Goal: Task Accomplishment & Management: Use online tool/utility

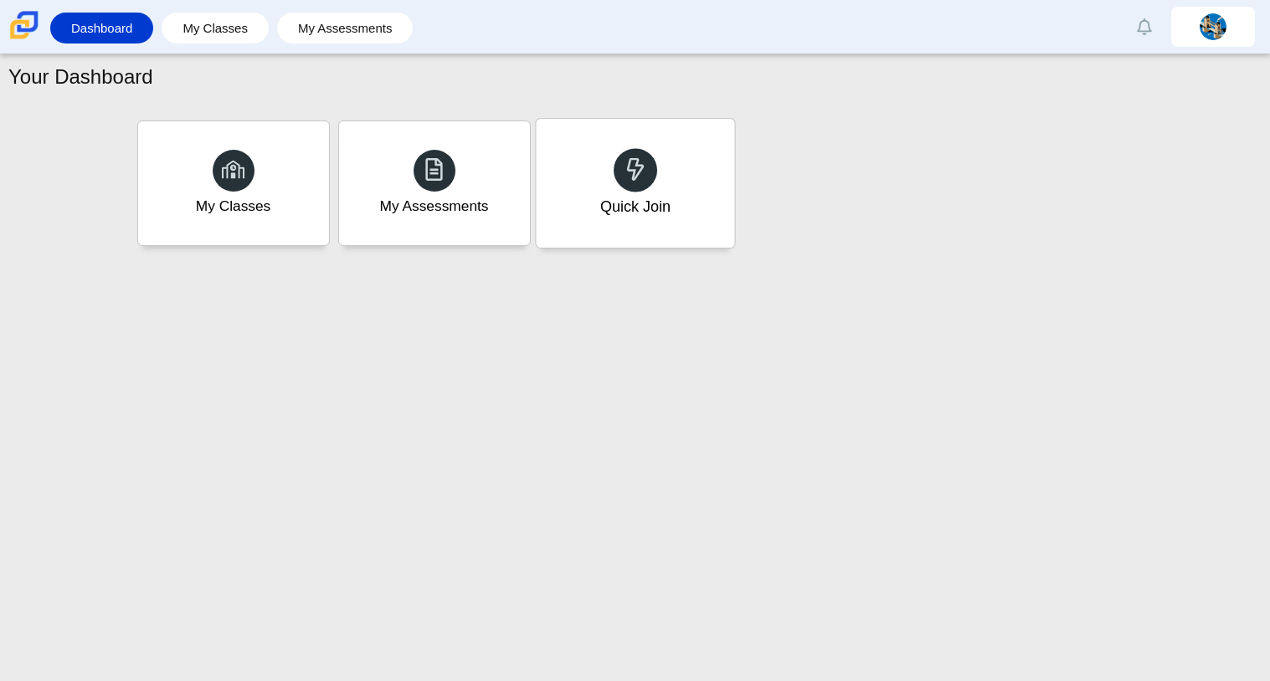
click at [643, 160] on icon at bounding box center [635, 168] width 23 height 23
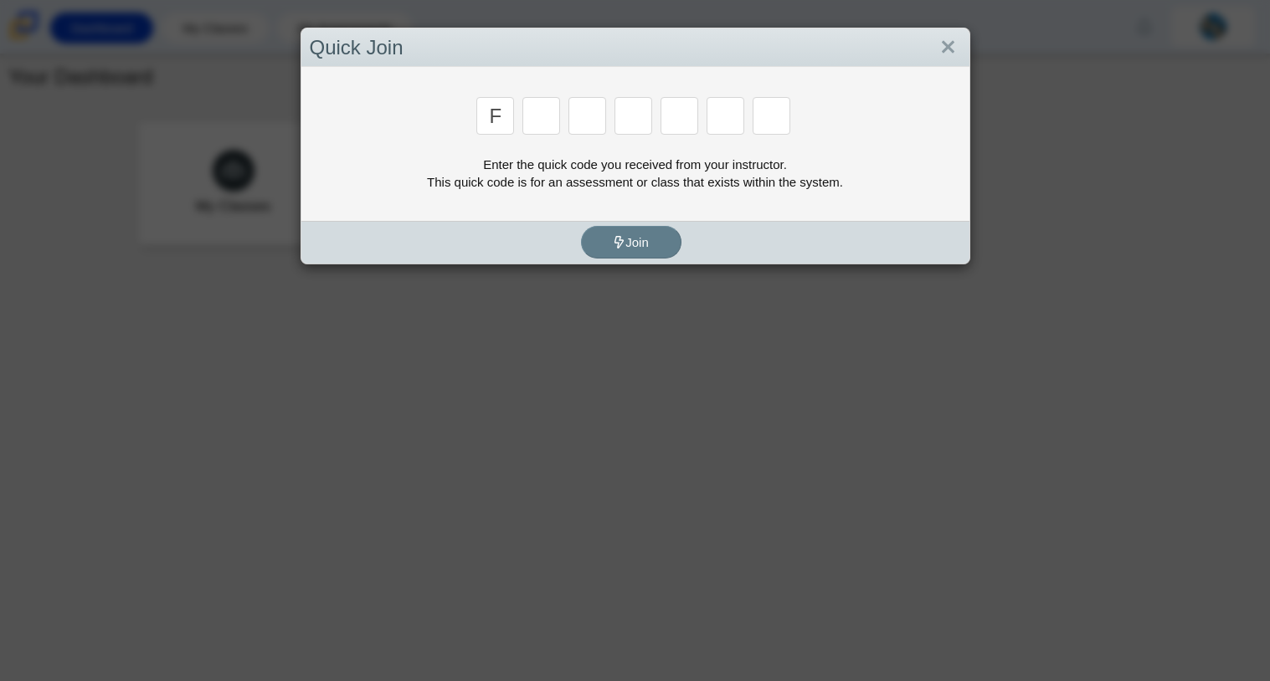
type input "f"
type input "7"
type input "m"
type input "c"
type input "h"
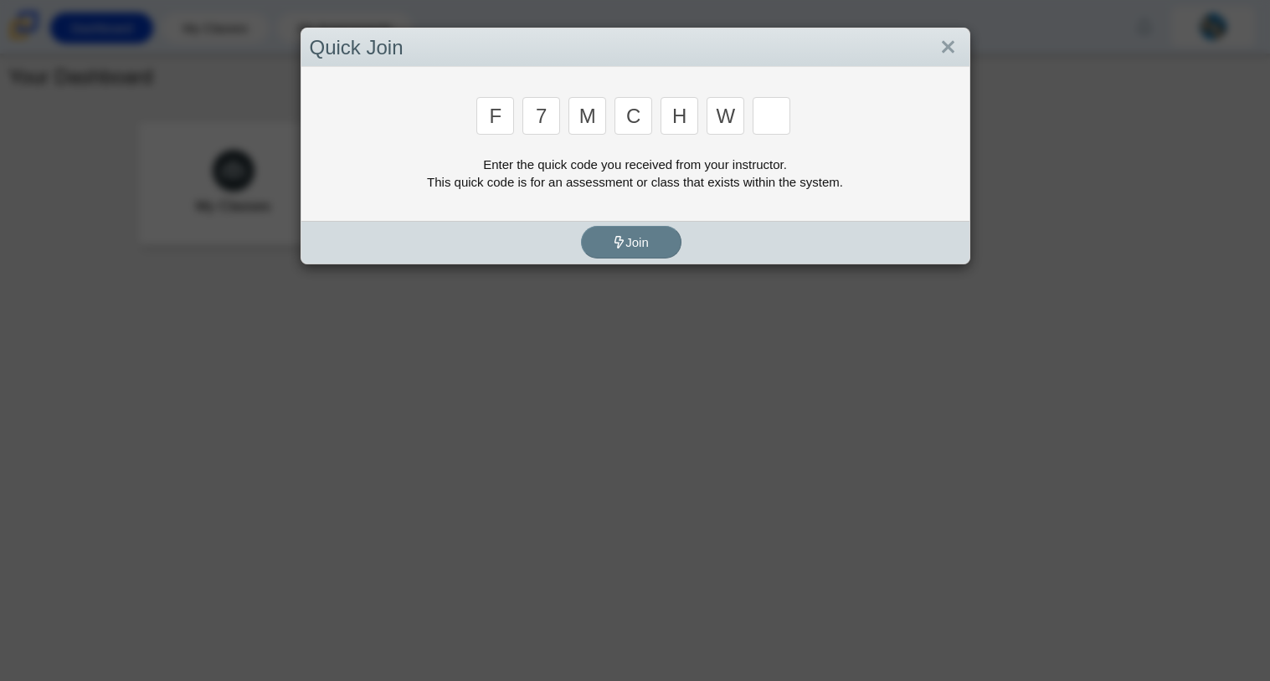
type input "w"
type input "k"
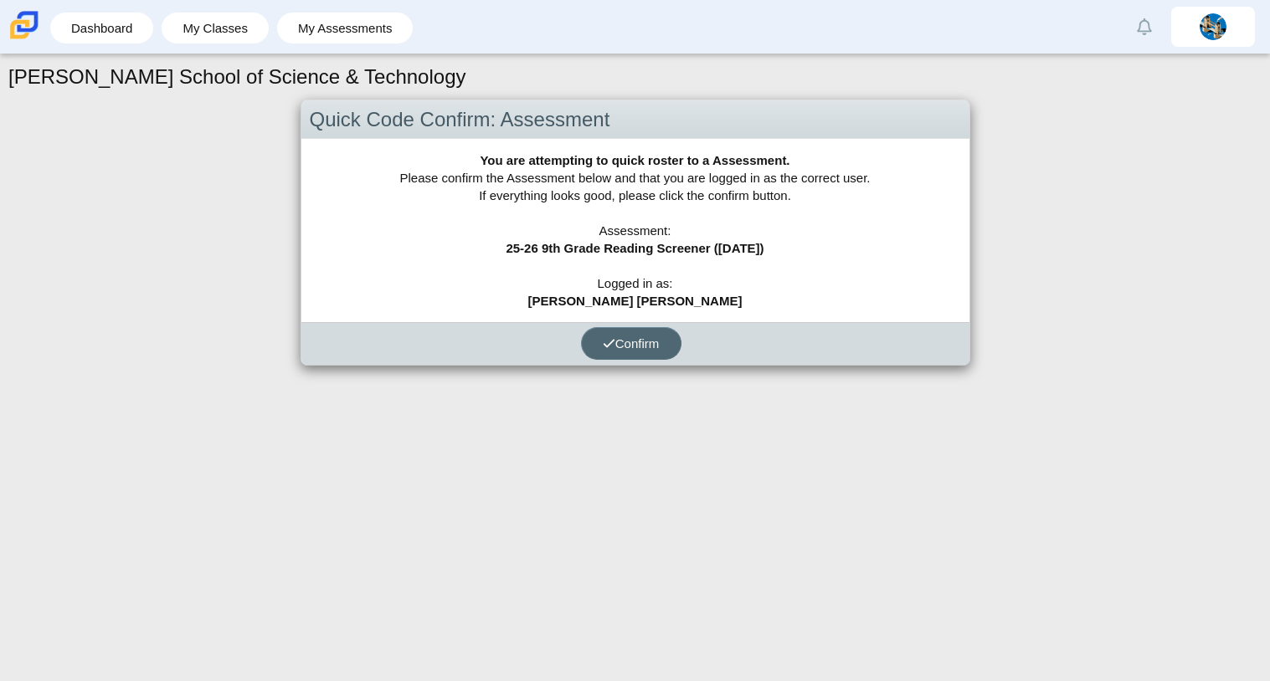
click at [651, 342] on span "Confirm" at bounding box center [631, 344] width 57 height 14
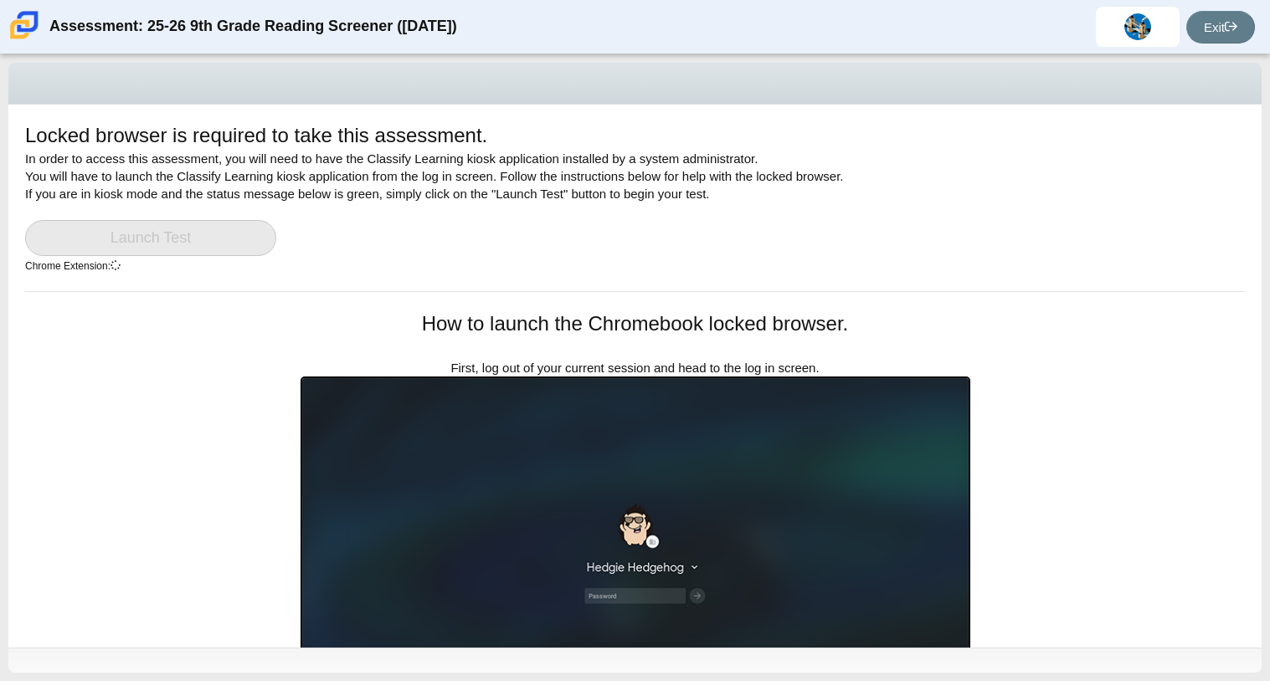
click at [198, 222] on link "Launch Test" at bounding box center [150, 238] width 251 height 36
click at [320, 85] on div at bounding box center [634, 84] width 1253 height 42
click at [213, 250] on link "Launch Test" at bounding box center [150, 238] width 251 height 36
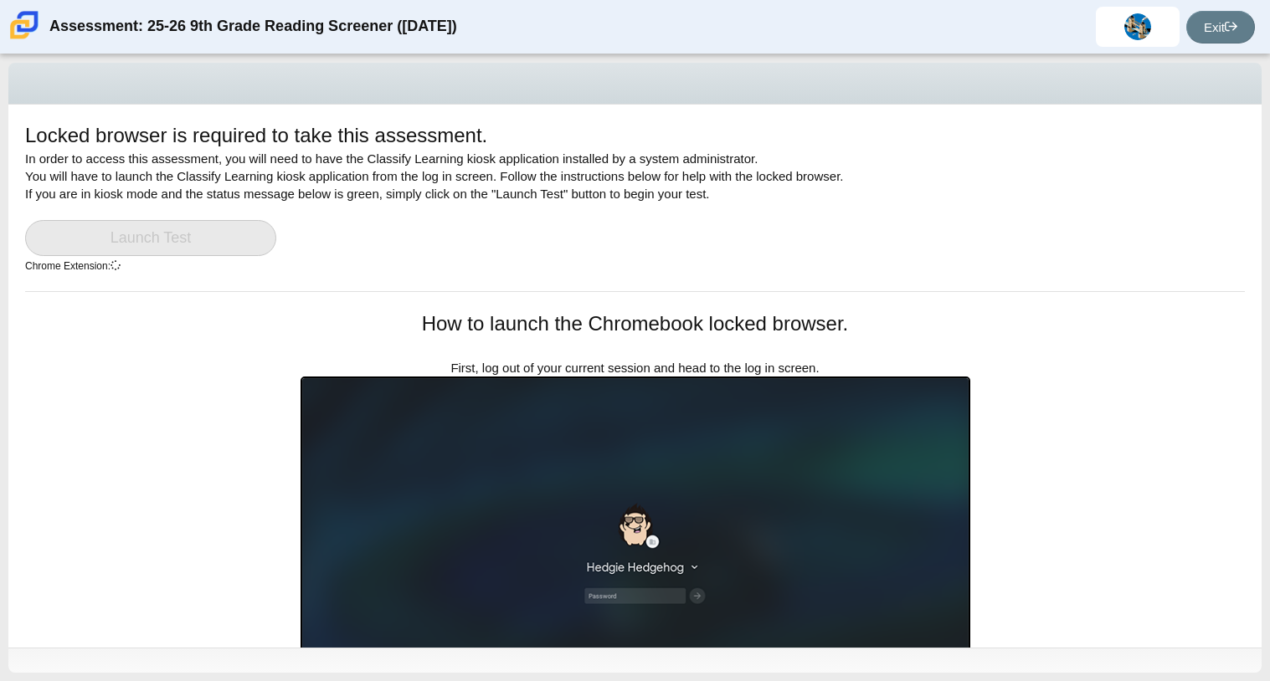
click at [213, 250] on link "Launch Test" at bounding box center [150, 238] width 251 height 36
click at [1222, 23] on link "Exit" at bounding box center [1220, 27] width 69 height 33
